Goal: Navigation & Orientation: Find specific page/section

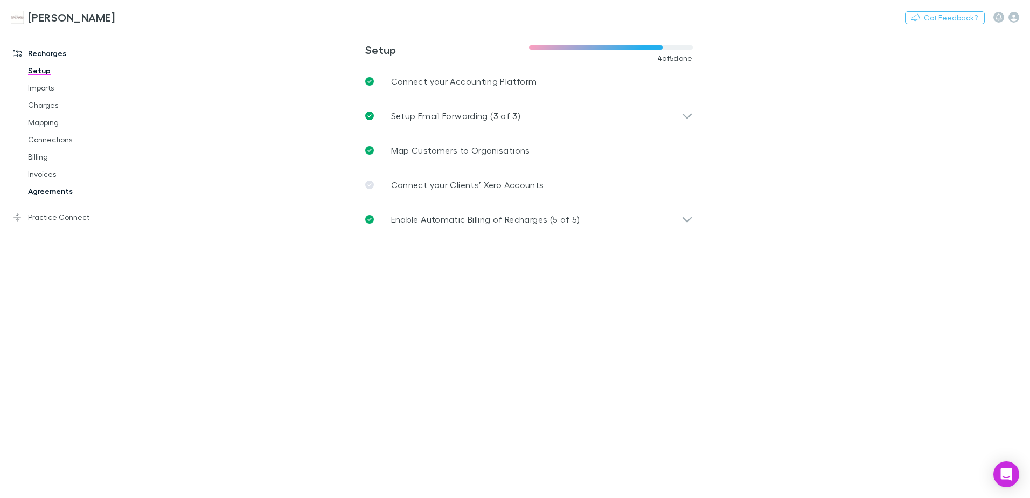
click at [51, 185] on link "Agreements" at bounding box center [81, 191] width 128 height 17
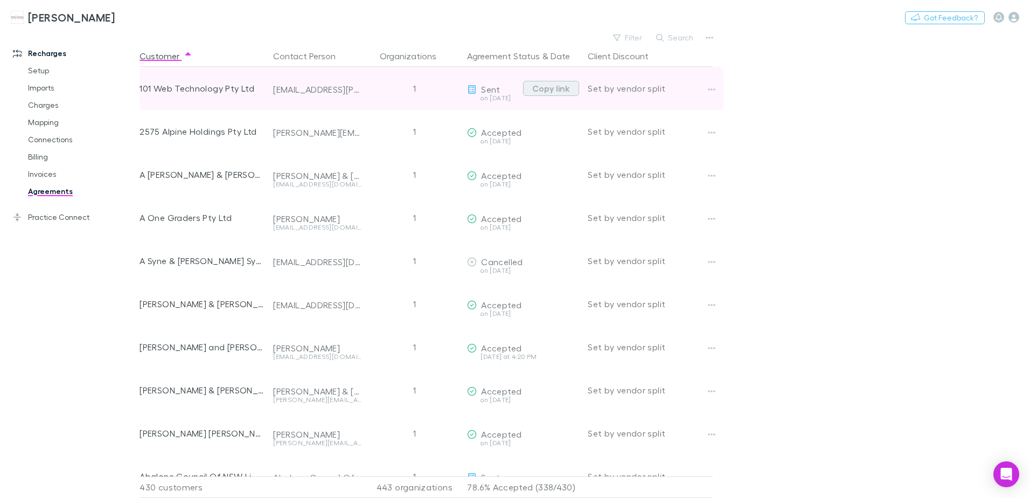
click at [554, 89] on button "Copy link" at bounding box center [551, 88] width 56 height 15
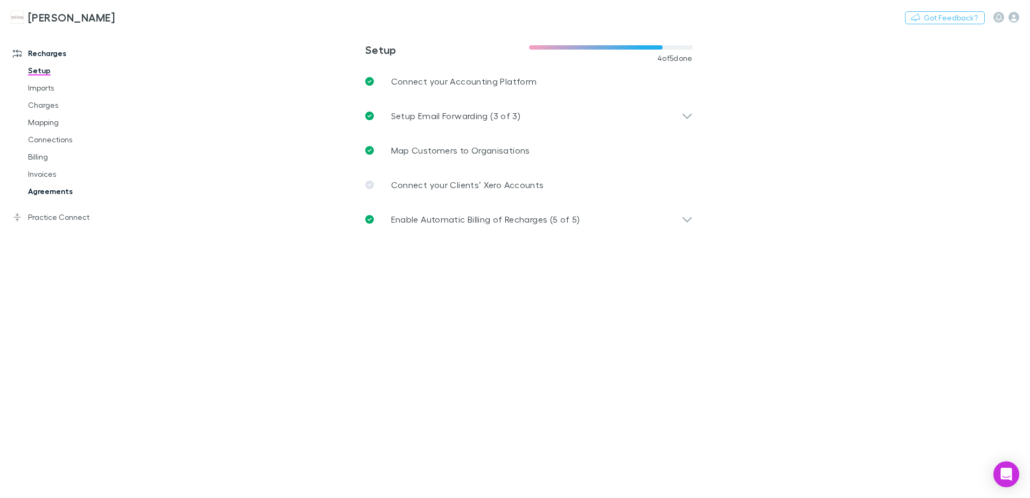
click at [62, 189] on link "Agreements" at bounding box center [81, 191] width 128 height 17
